Goal: Task Accomplishment & Management: Manage account settings

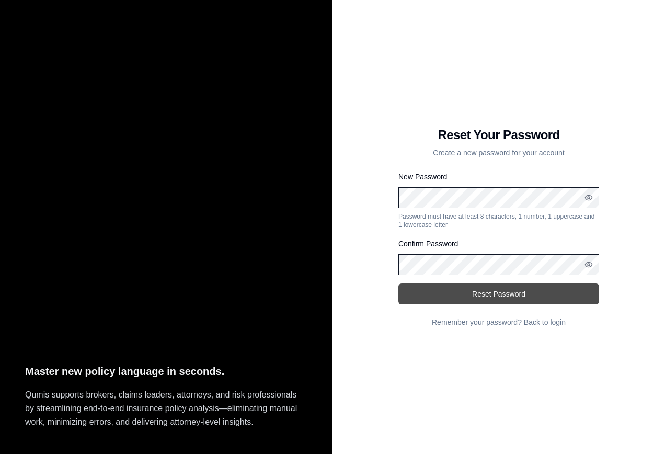
click at [493, 291] on button "Reset Password" at bounding box center [499, 294] width 201 height 21
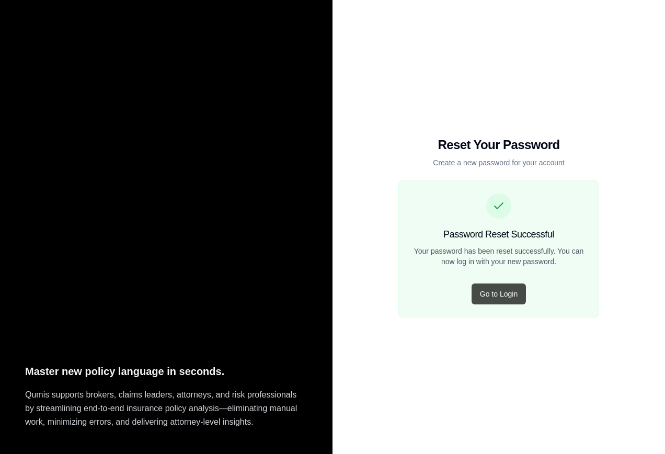
click at [507, 294] on button "Go to Login" at bounding box center [499, 294] width 54 height 21
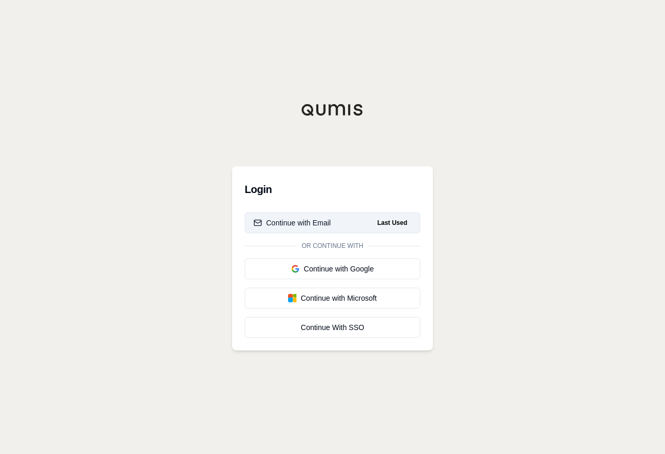
click at [318, 223] on div "Continue with Email" at bounding box center [292, 223] width 77 height 10
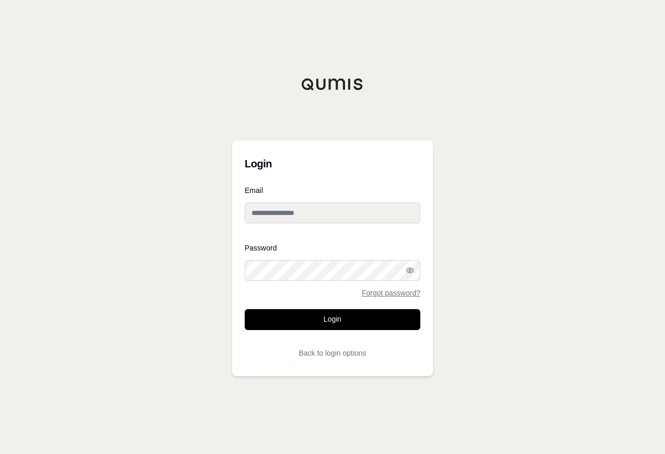
click at [336, 214] on input "Email" at bounding box center [333, 212] width 176 height 21
type input "**********"
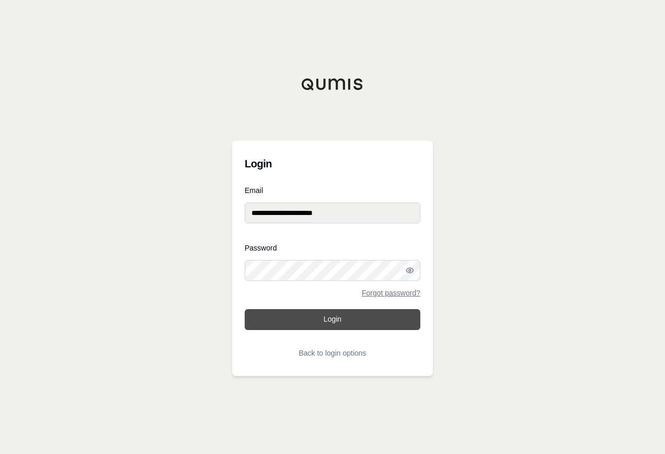
click at [340, 320] on button "Login" at bounding box center [333, 319] width 176 height 21
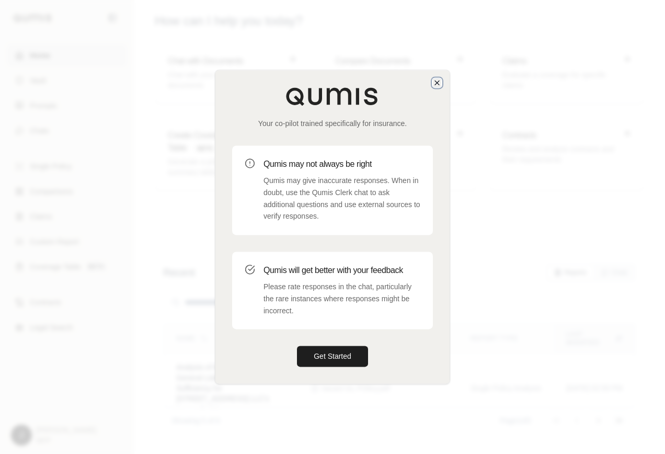
click at [438, 81] on icon "button" at bounding box center [437, 82] width 8 height 8
